Goal: Navigation & Orientation: Find specific page/section

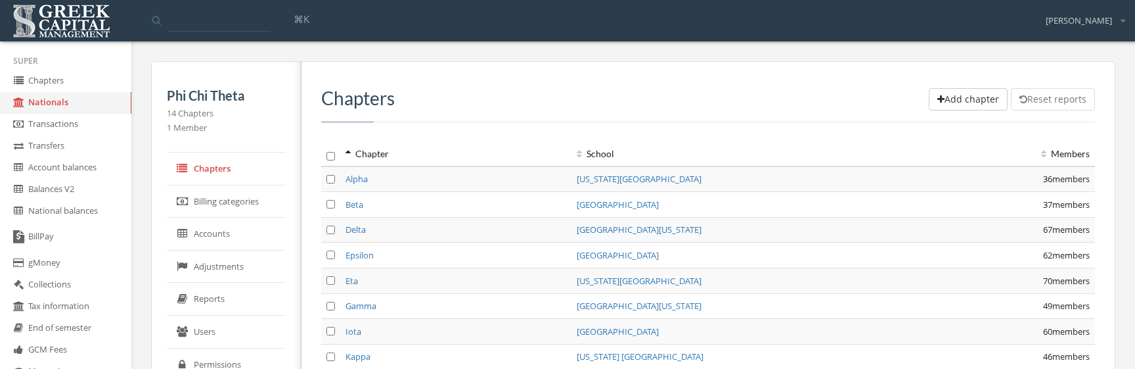
click at [830, 192] on td "[GEOGRAPHIC_DATA]" at bounding box center [795, 205] width 447 height 26
click at [83, 71] on link "Chapters" at bounding box center [65, 81] width 131 height 22
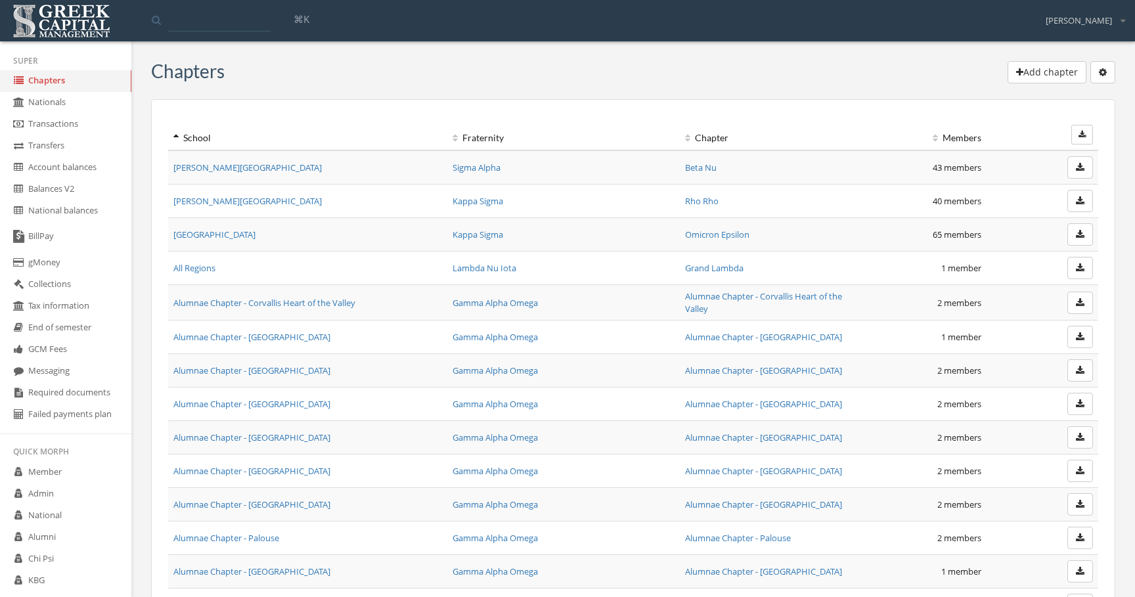
click at [95, 493] on link "Admin" at bounding box center [65, 495] width 131 height 22
